Goal: Check status: Check status

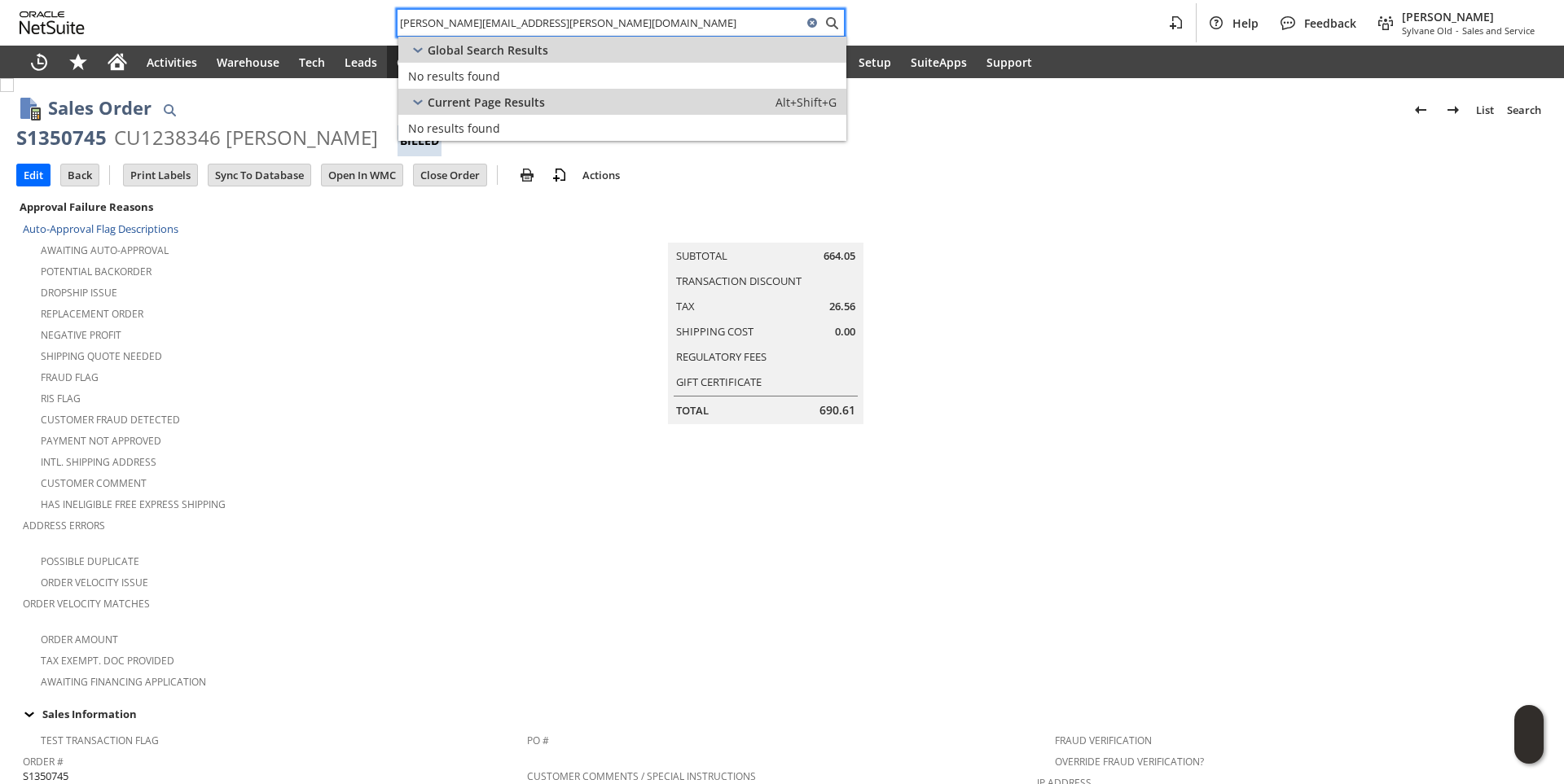
click at [504, 20] on input "Ricky.Wulfert@va.gov" at bounding box center [600, 23] width 405 height 20
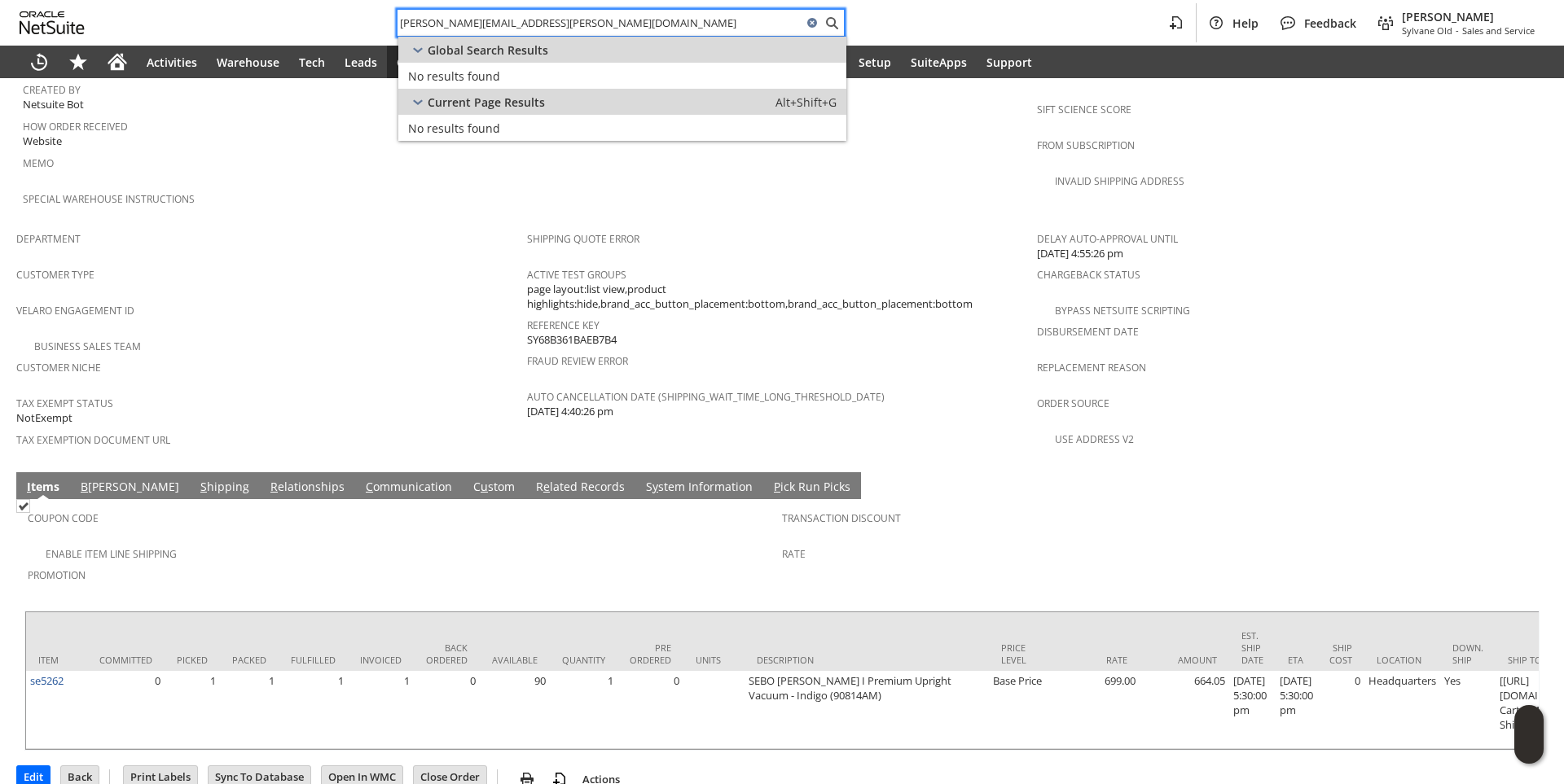
click at [504, 20] on input "Ricky.Wulfert@va.gov" at bounding box center [600, 23] width 405 height 20
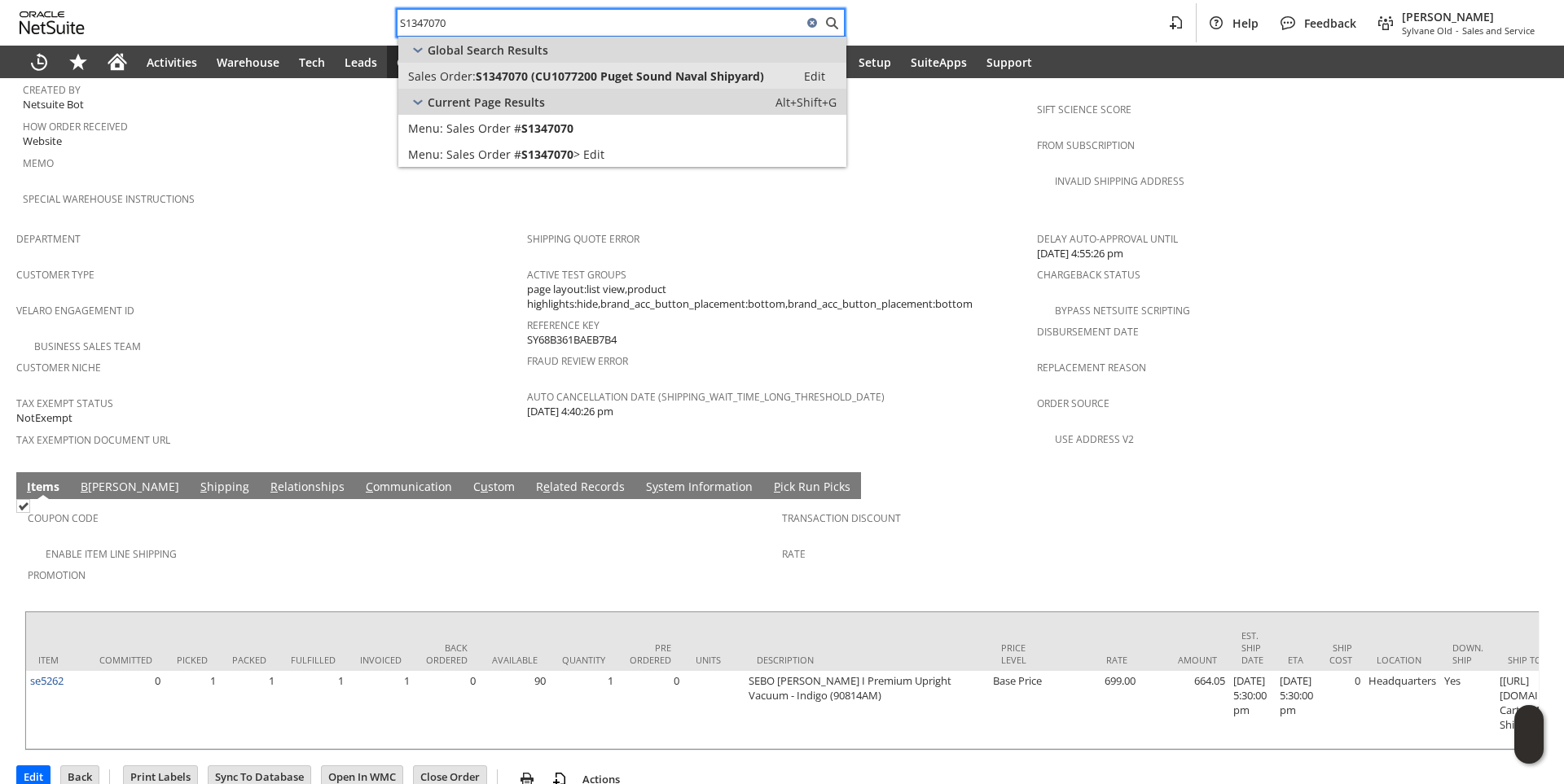
type input "S1347070"
click at [509, 68] on span "S1347070 (CU1077200 Puget Sound Naval Shipyard)" at bounding box center [620, 76] width 288 height 16
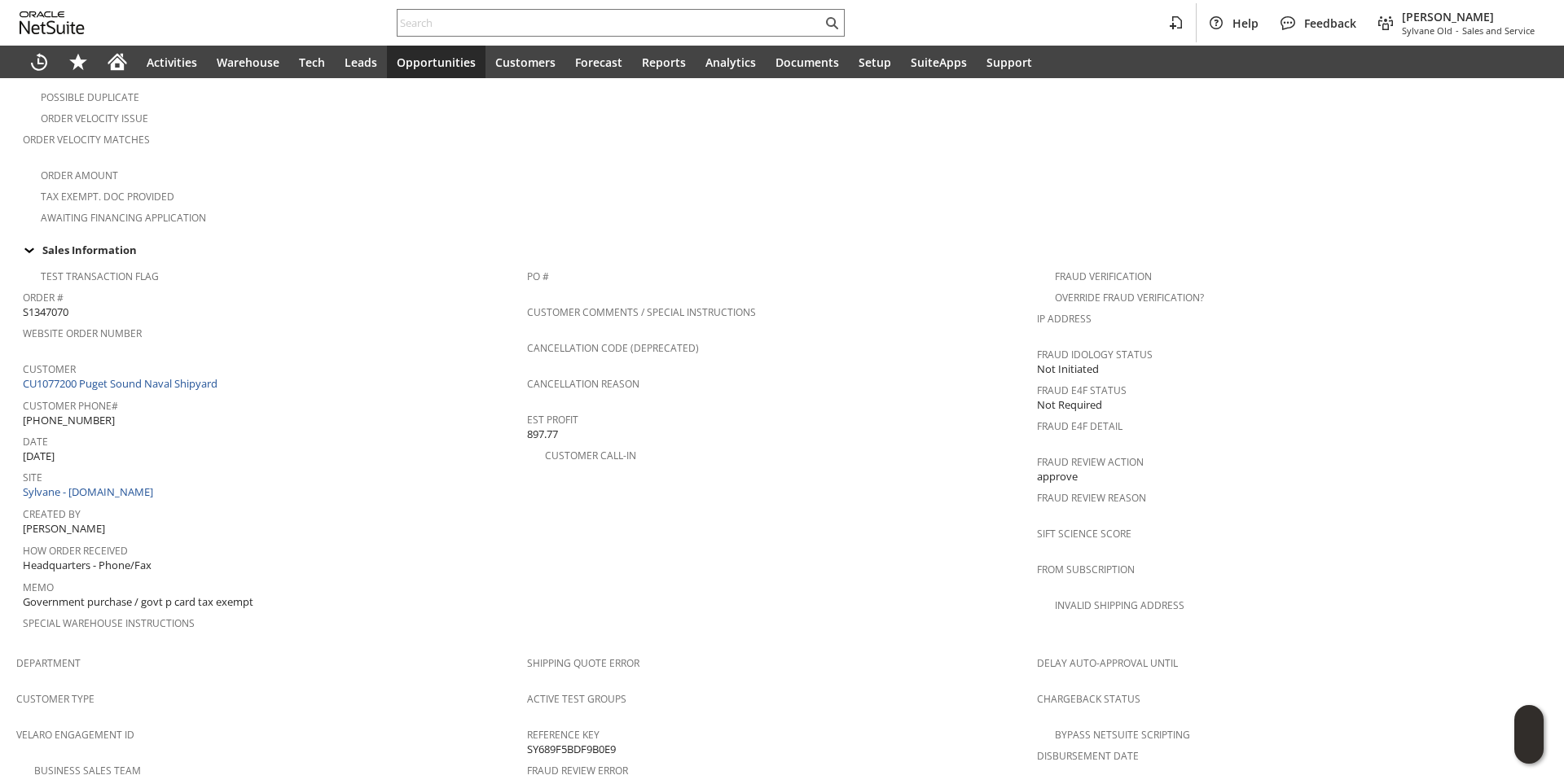
scroll to position [488, 0]
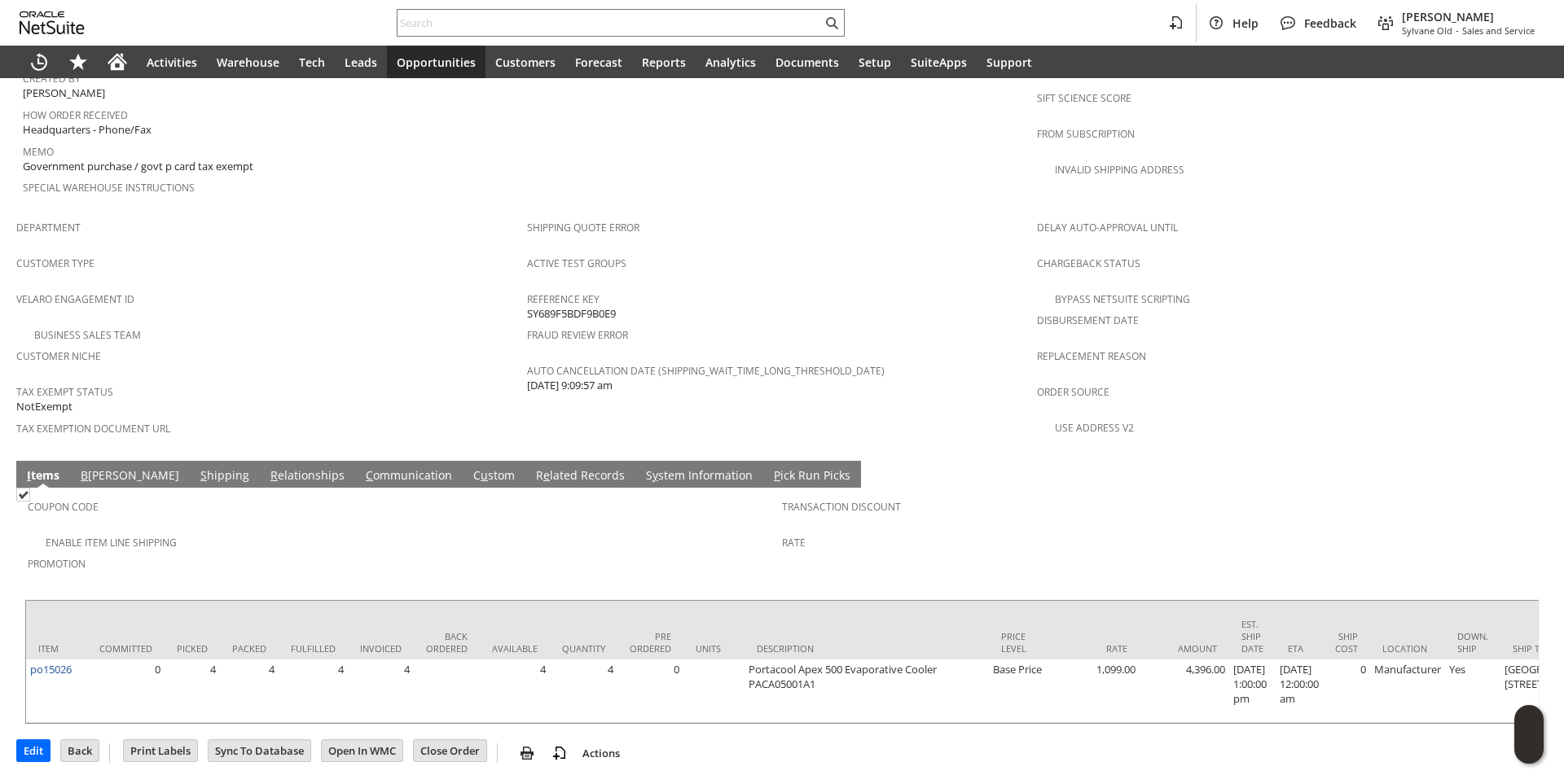
click at [532, 467] on link "R e lated Records" at bounding box center [581, 476] width 97 height 18
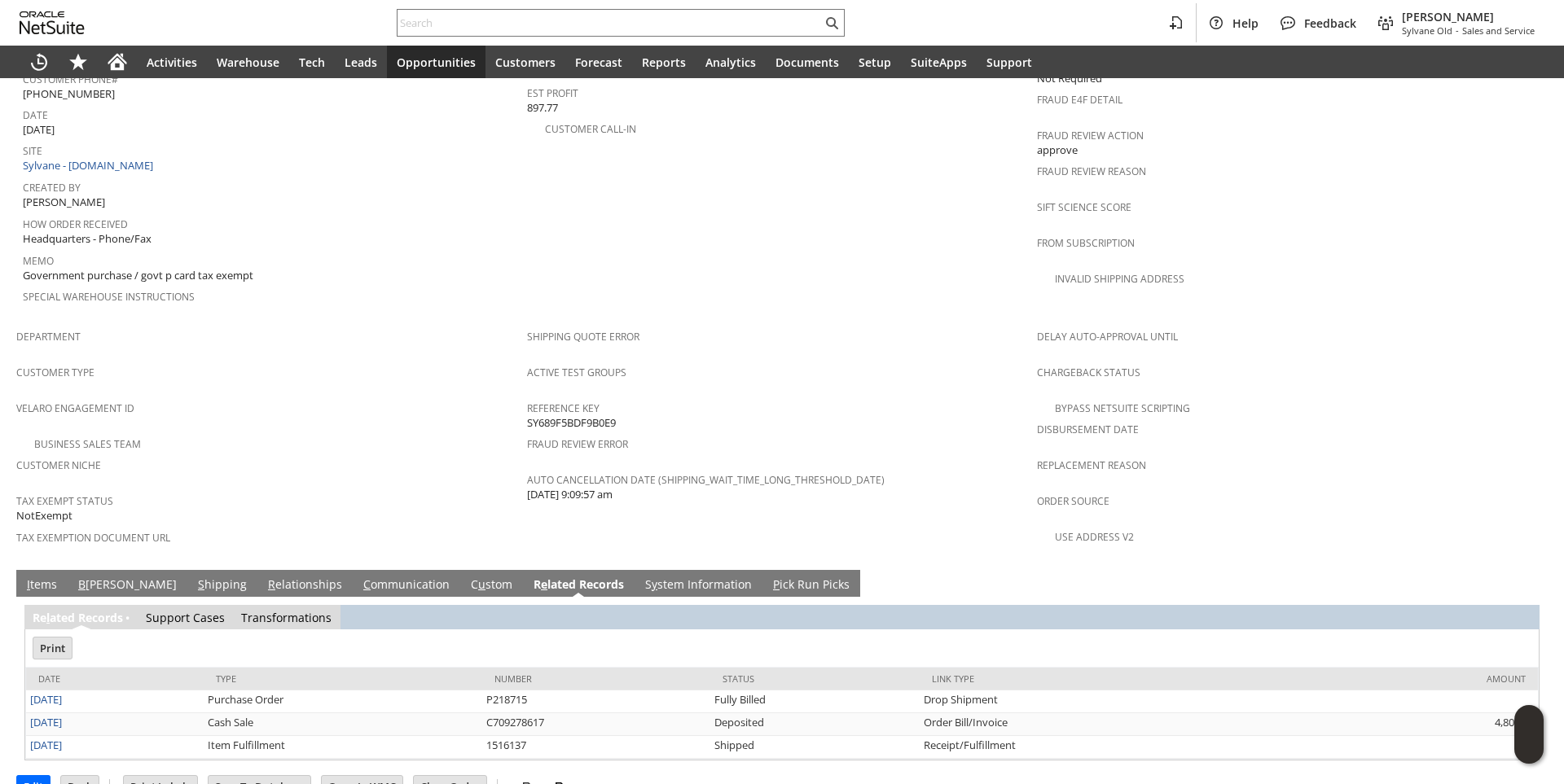
scroll to position [0, 0]
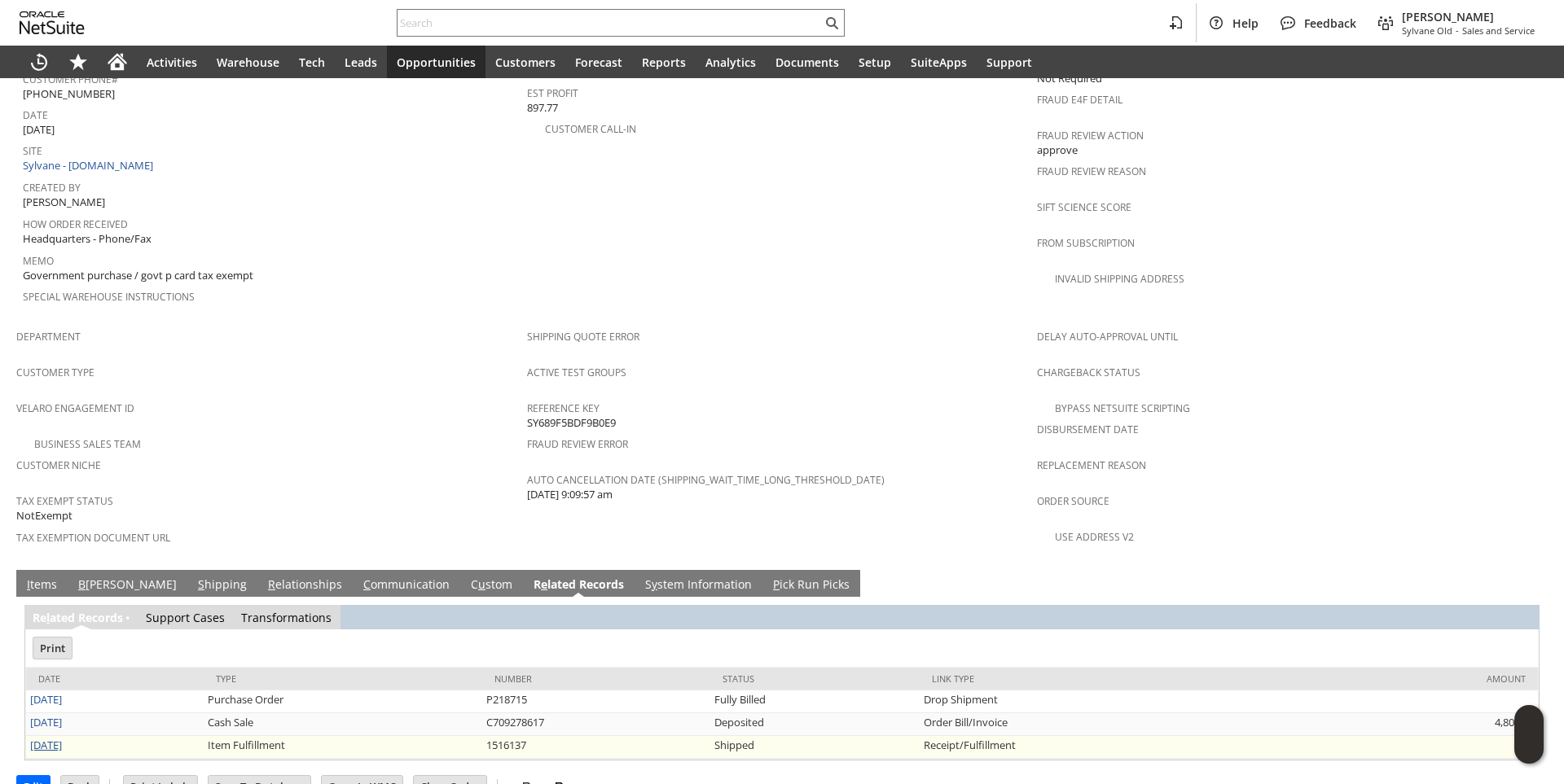
click at [62, 737] on link "8/18/2025" at bounding box center [46, 744] width 32 height 15
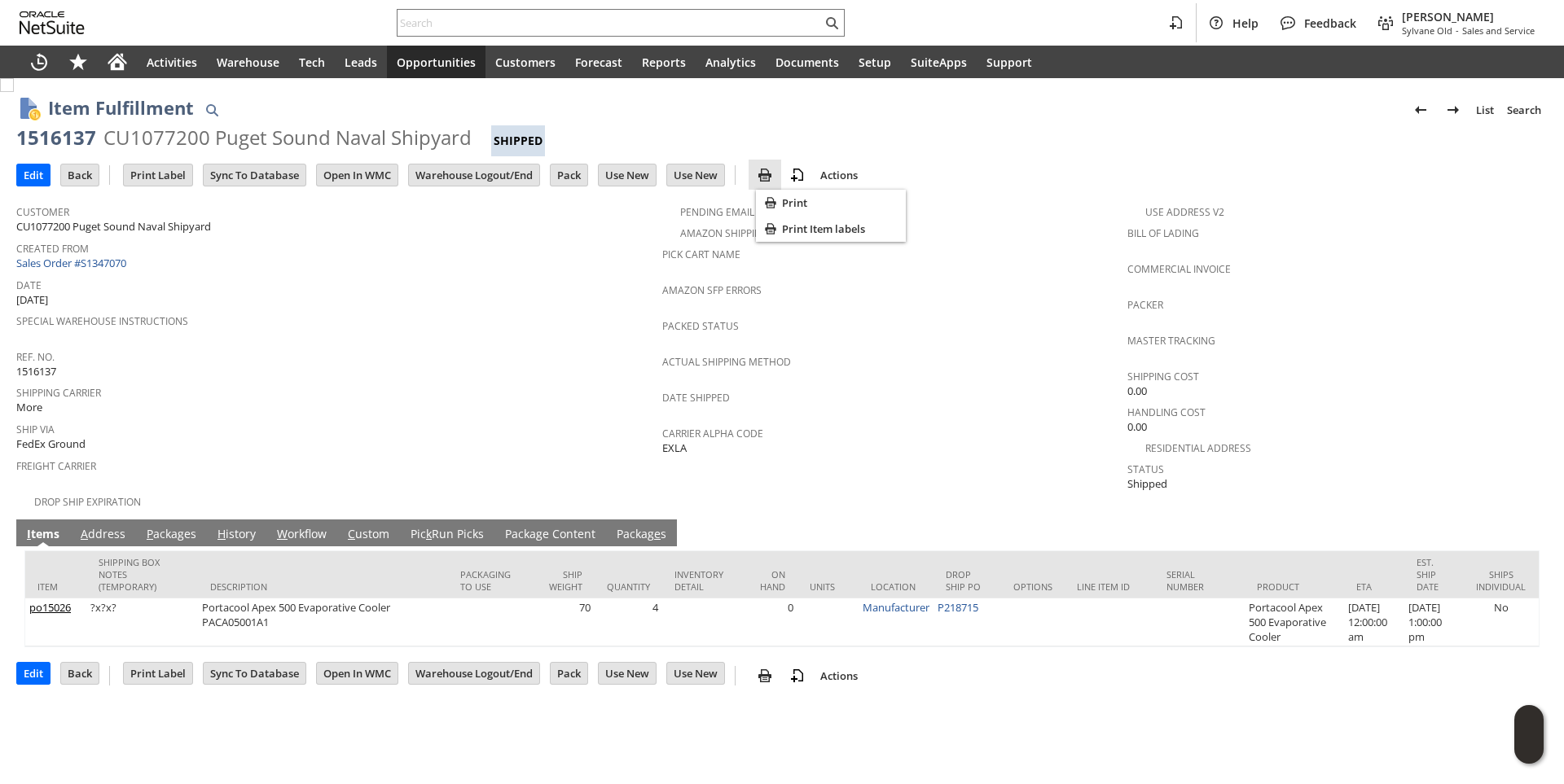
click at [770, 172] on img at bounding box center [765, 175] width 20 height 20
click at [803, 205] on span "Print" at bounding box center [840, 202] width 117 height 15
click at [108, 262] on link "Sales Order #S1347070" at bounding box center [72, 263] width 114 height 15
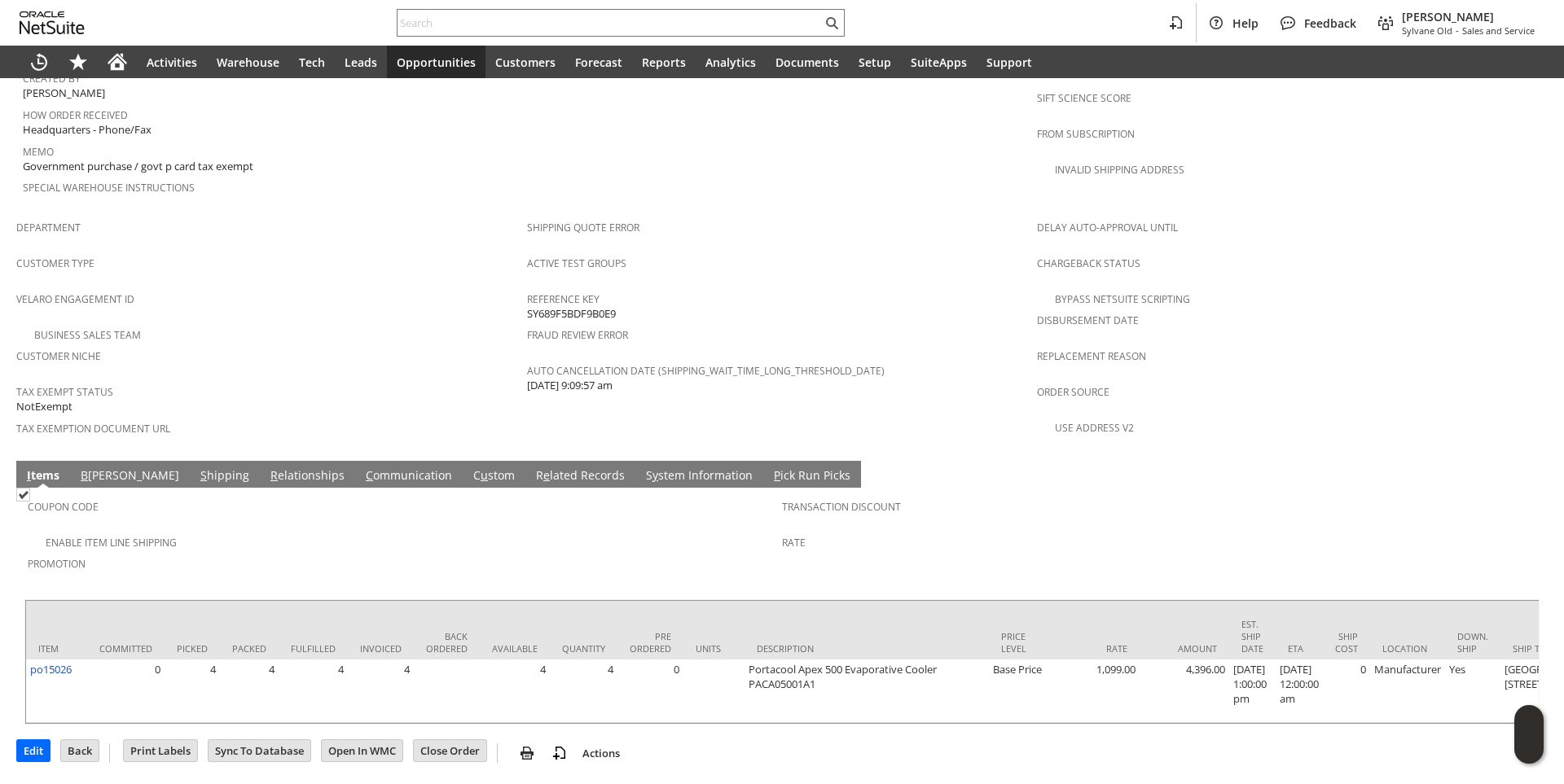
click at [532, 467] on link "R e lated Records" at bounding box center [581, 476] width 97 height 18
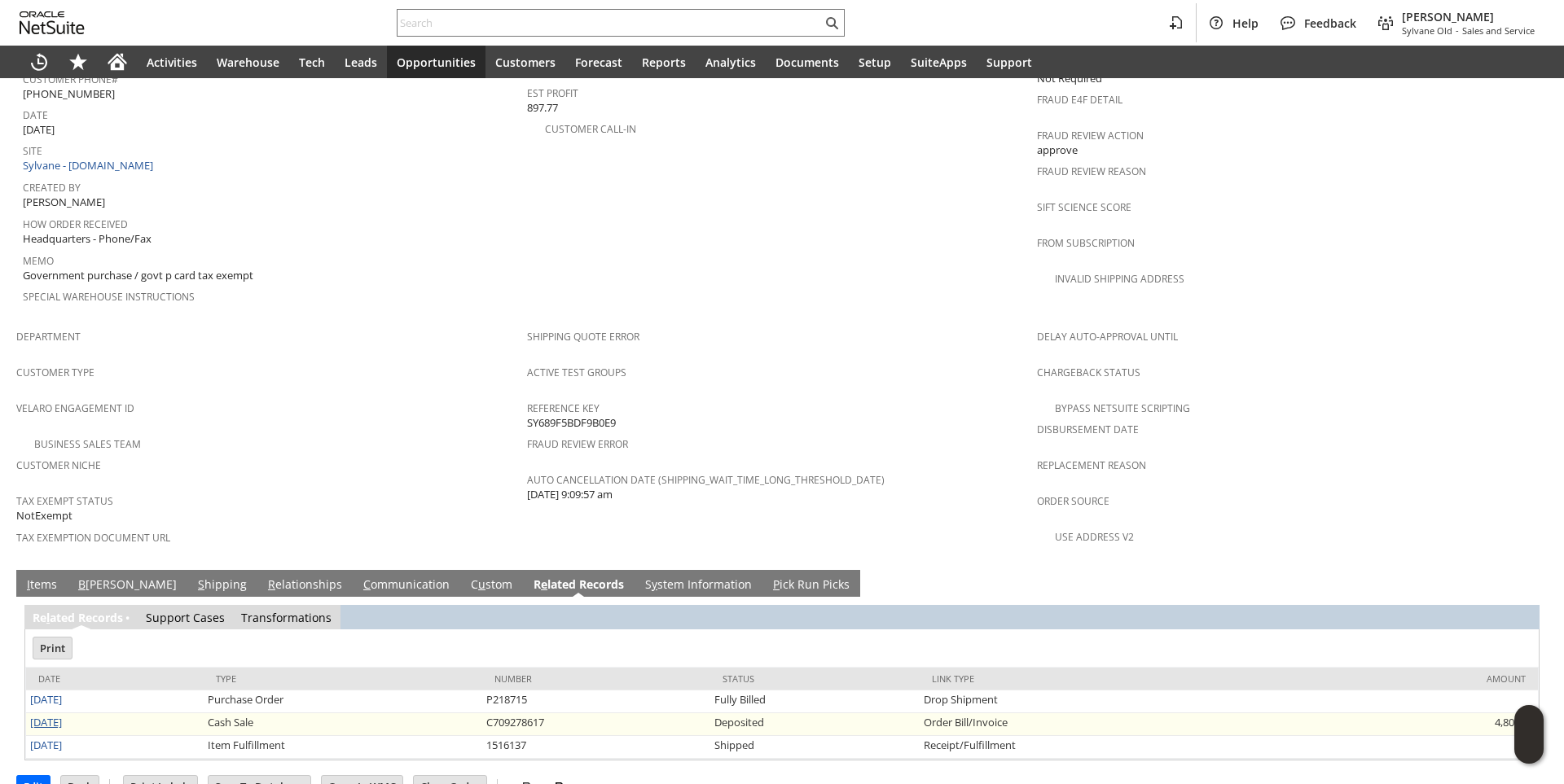
click at [60, 715] on link "8/18/2025" at bounding box center [46, 721] width 32 height 15
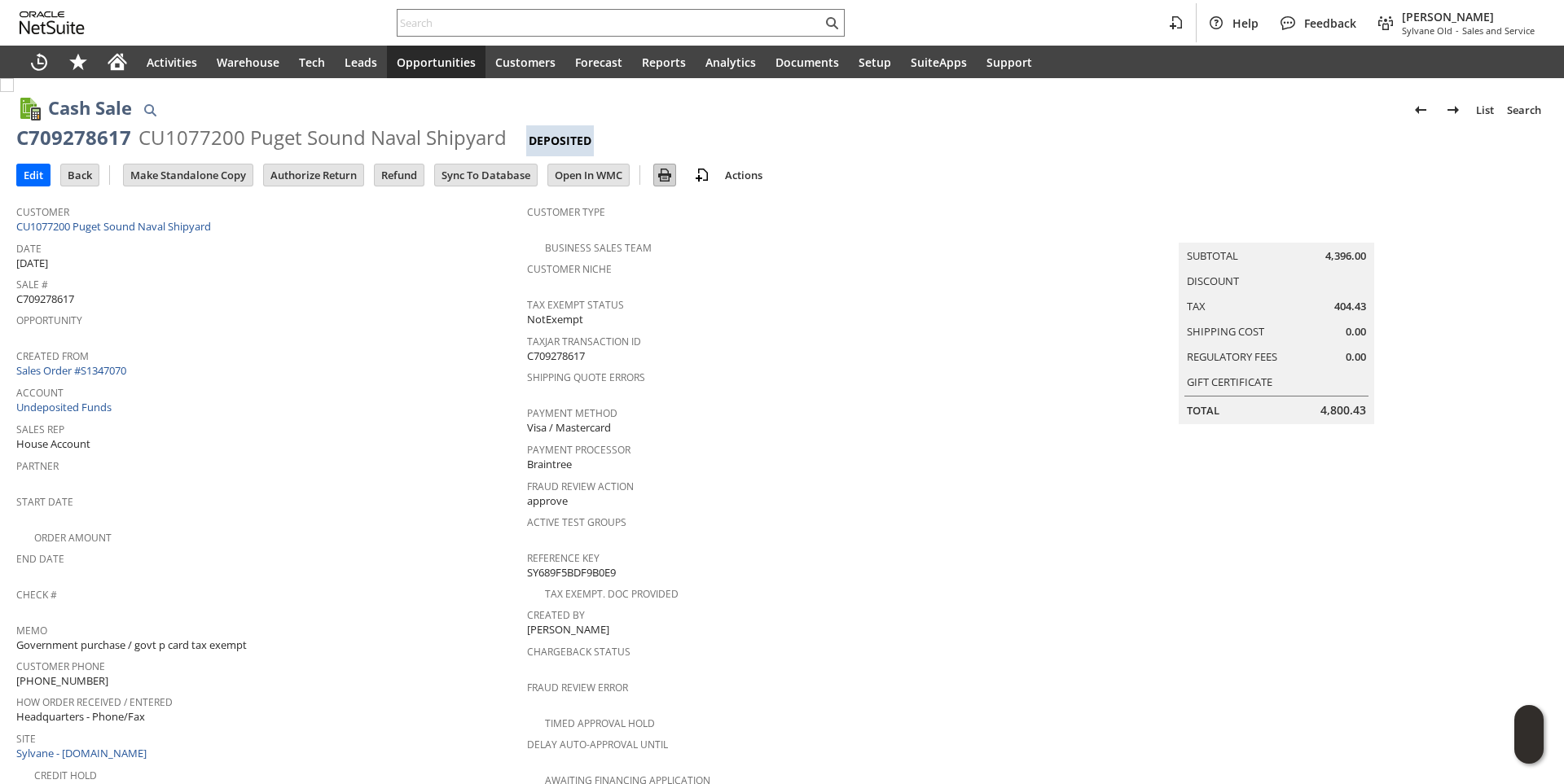
click at [671, 181] on img at bounding box center [664, 175] width 20 height 20
click at [107, 67] on icon "Home" at bounding box center [117, 62] width 20 height 20
